Goal: Find specific page/section: Find specific page/section

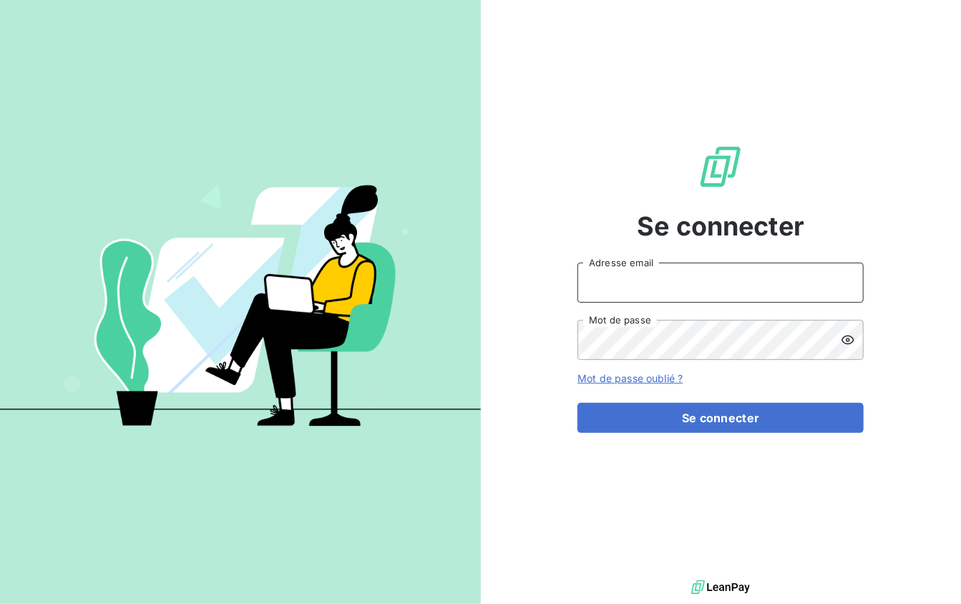
click at [646, 283] on input "Adresse email" at bounding box center [721, 283] width 286 height 40
type input "jonathan.moulin@brut.media"
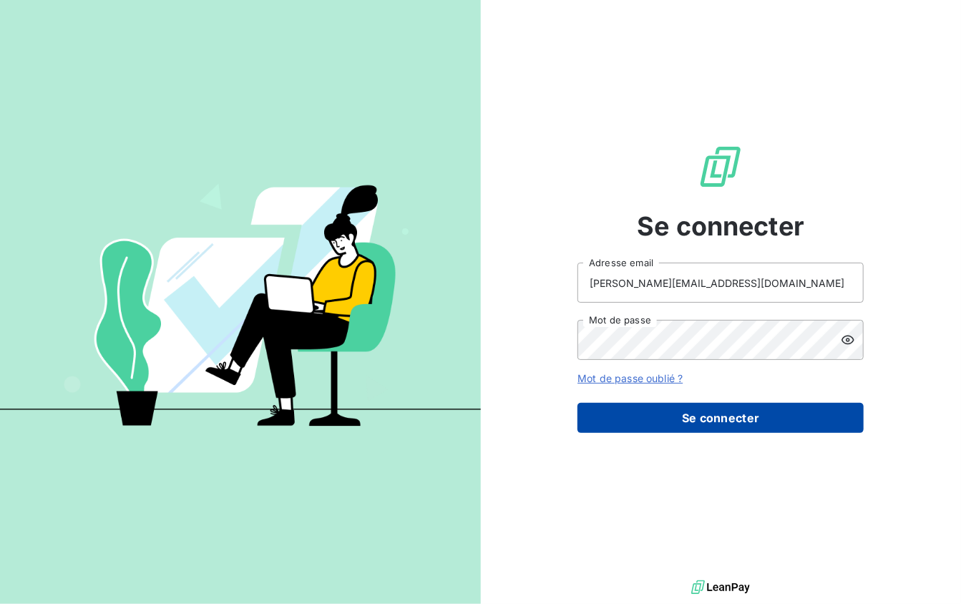
click at [691, 415] on button "Se connecter" at bounding box center [721, 418] width 286 height 30
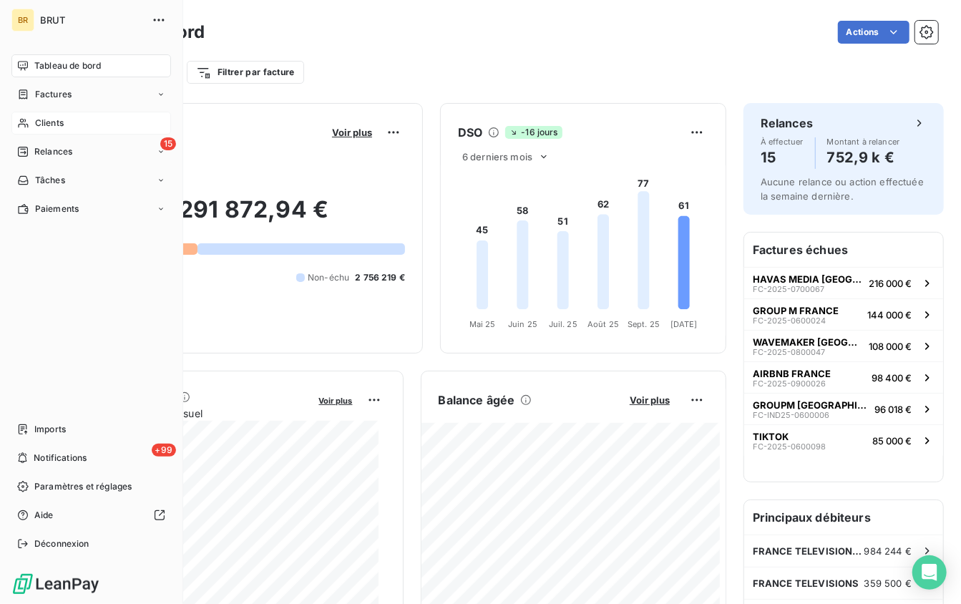
click at [23, 125] on icon at bounding box center [23, 122] width 12 height 11
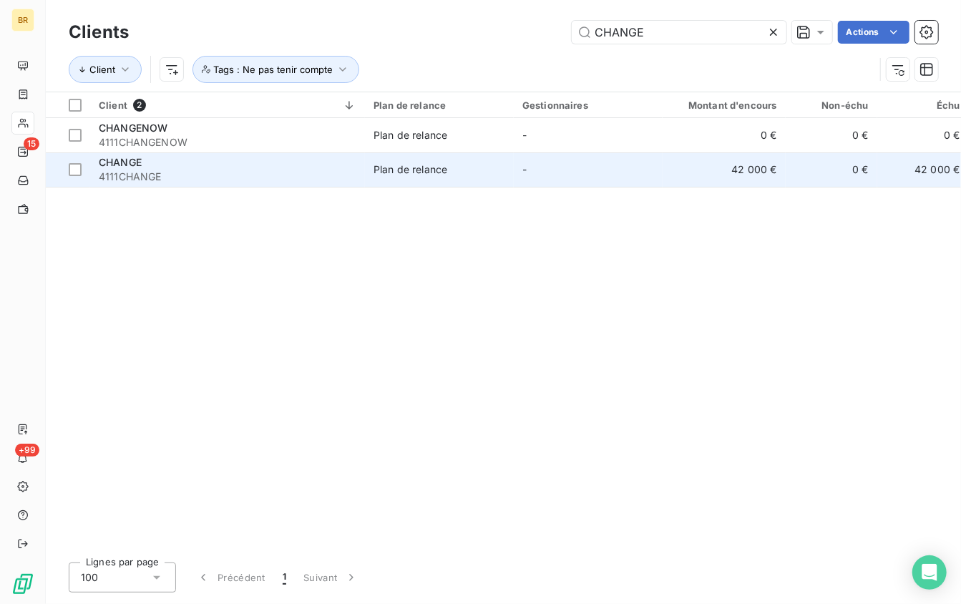
type input "CHANGE"
click at [291, 174] on span "4111CHANGE" at bounding box center [228, 177] width 258 height 14
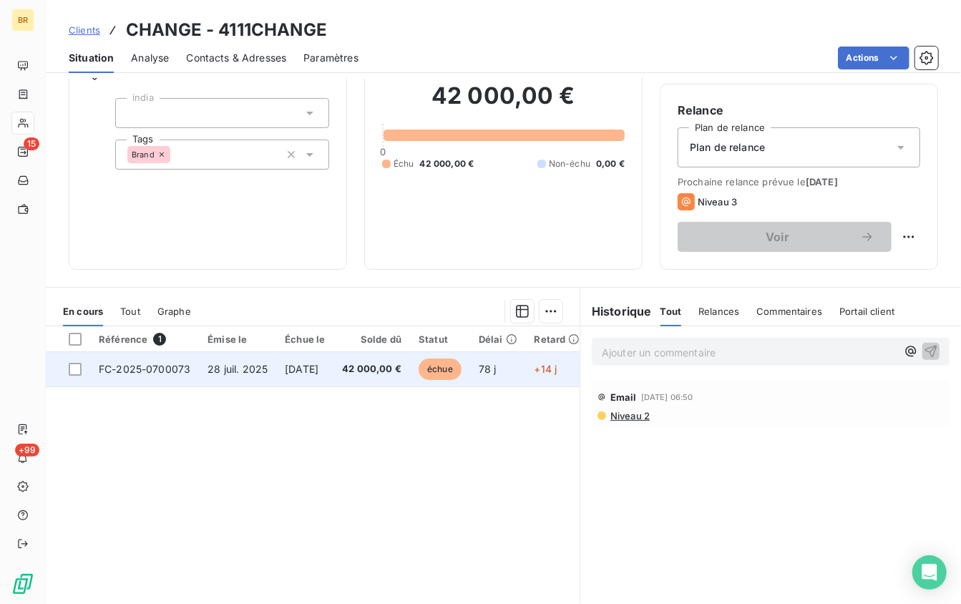
scroll to position [162, 0]
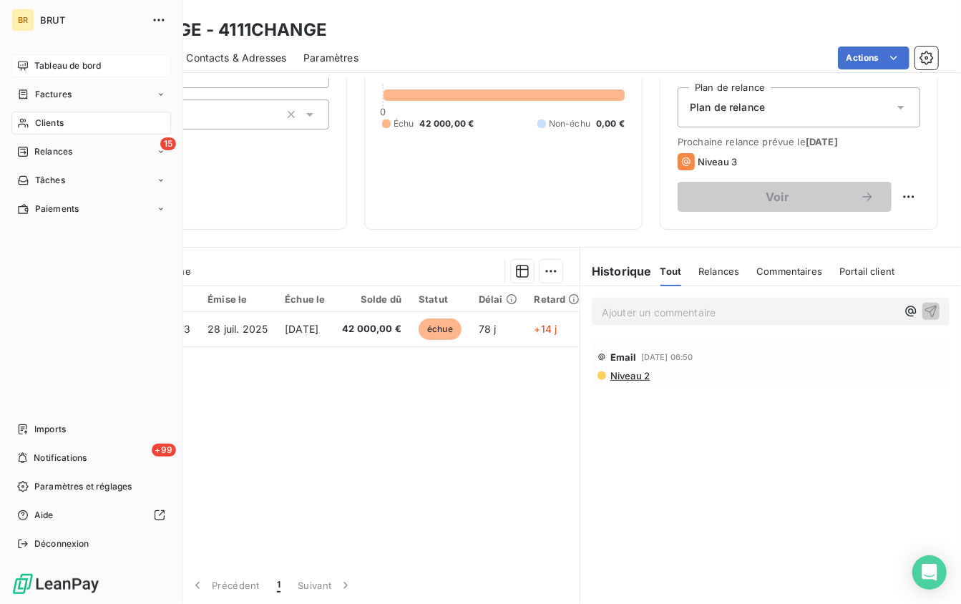
click at [27, 64] on icon at bounding box center [23, 65] width 10 height 9
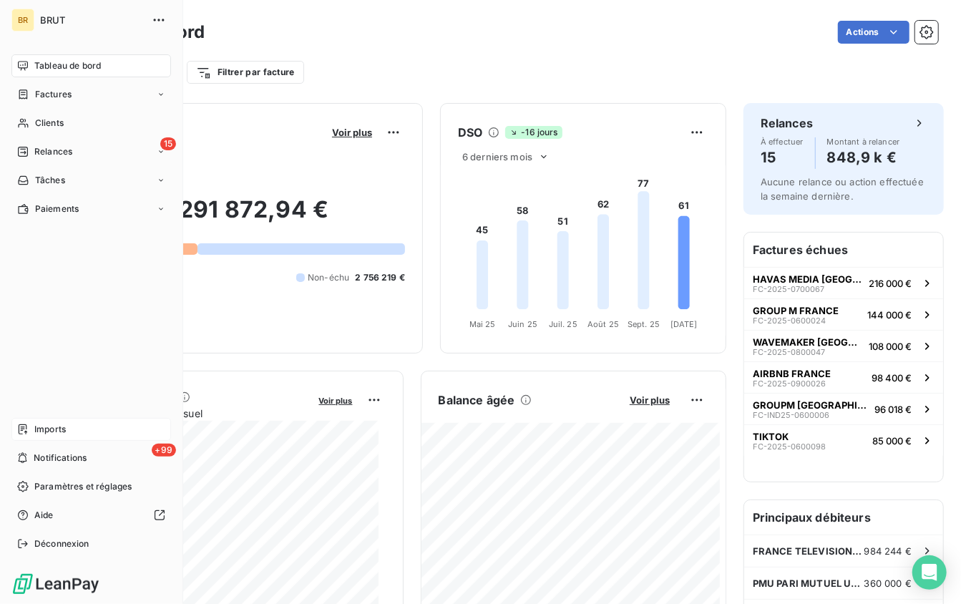
click at [56, 434] on span "Imports" at bounding box center [49, 429] width 31 height 13
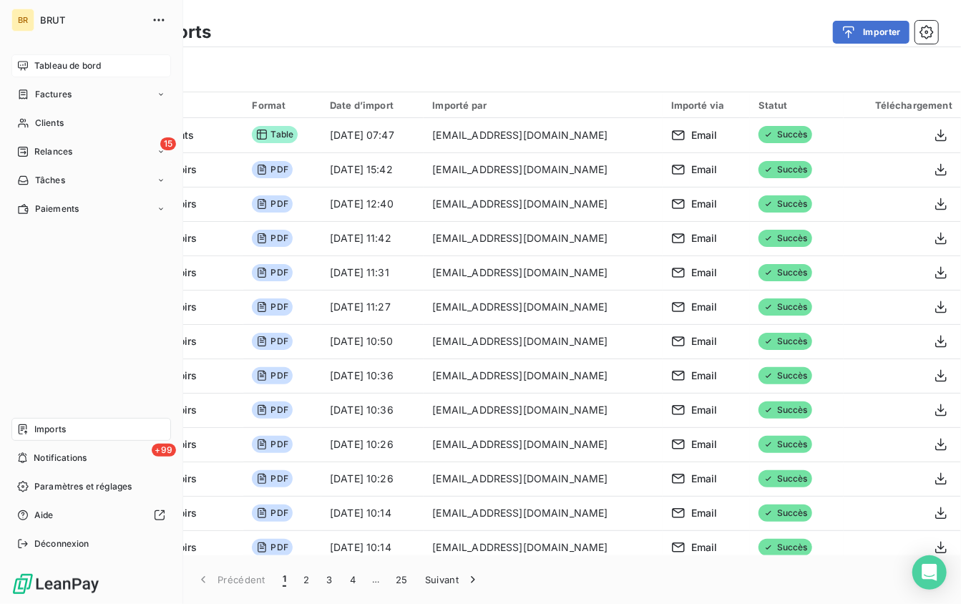
click at [35, 69] on span "Tableau de bord" at bounding box center [67, 65] width 67 height 13
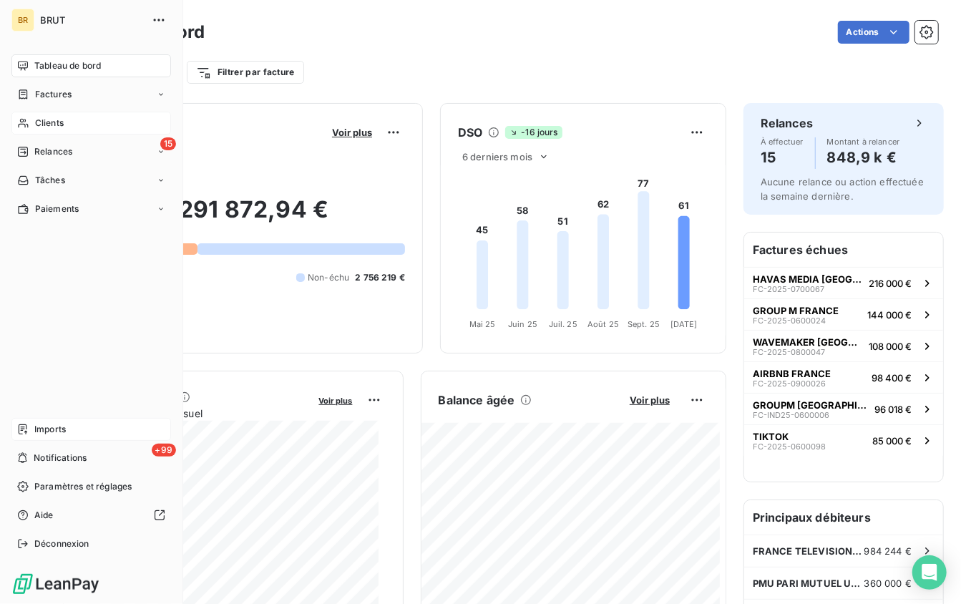
click at [63, 122] on span "Clients" at bounding box center [49, 123] width 29 height 13
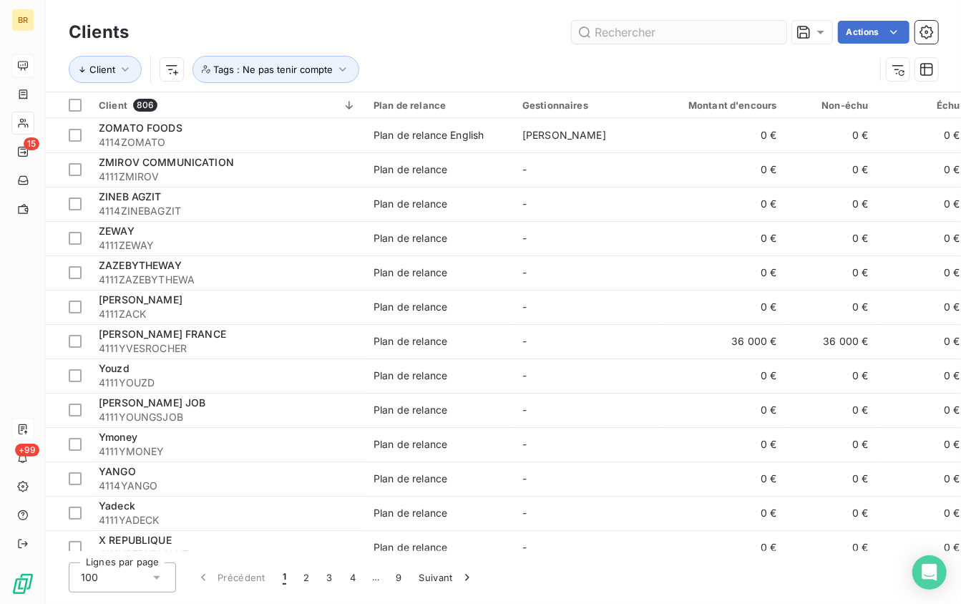
click at [687, 31] on input "text" at bounding box center [679, 32] width 215 height 23
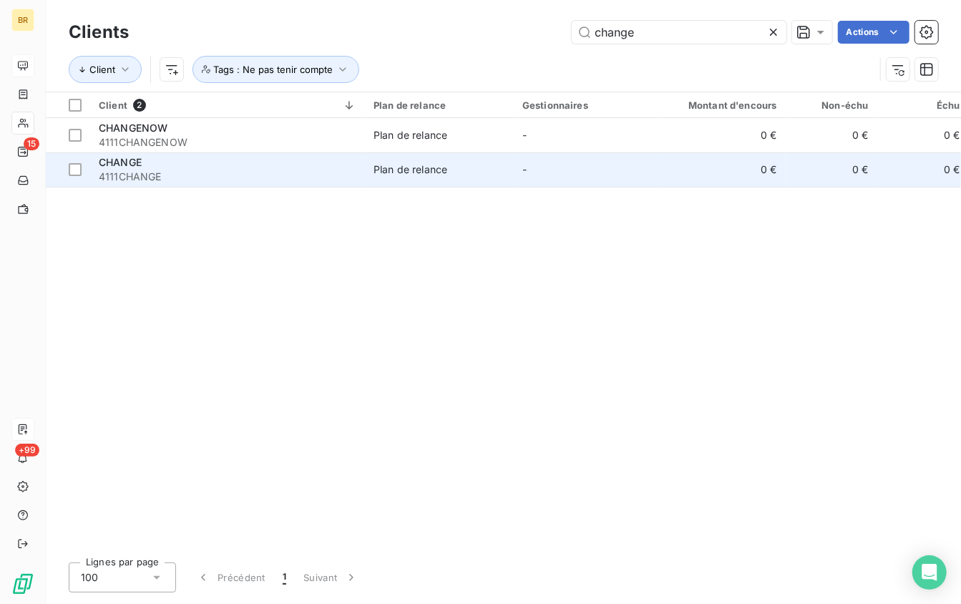
type input "change"
click at [239, 173] on span "4111CHANGE" at bounding box center [228, 177] width 258 height 14
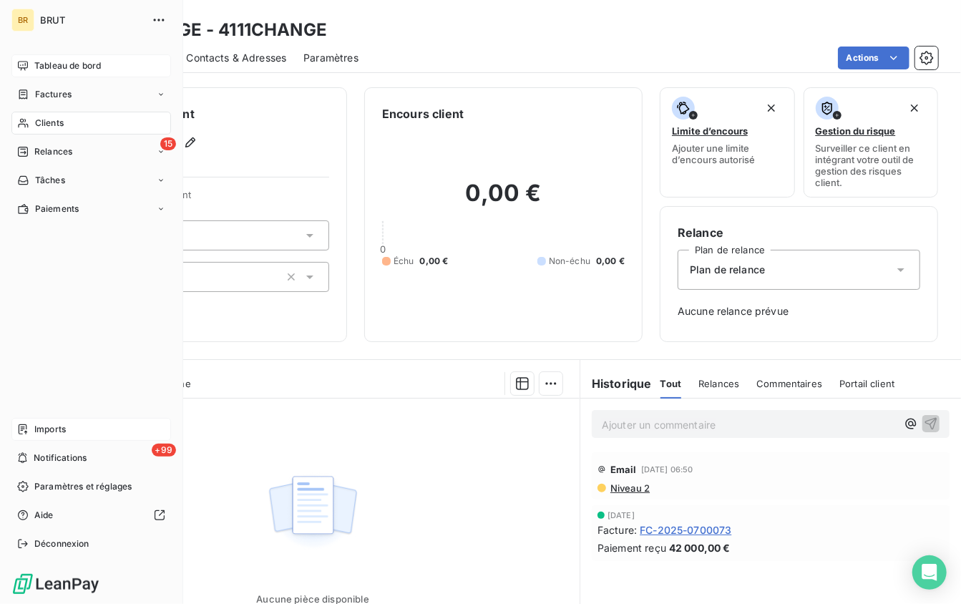
click at [43, 57] on div "Tableau de bord" at bounding box center [91, 65] width 160 height 23
